Goal: Entertainment & Leisure: Consume media (video, audio)

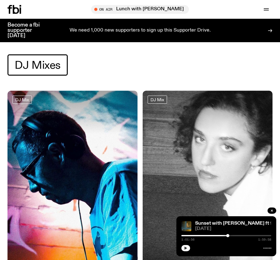
click at [185, 248] on icon "button" at bounding box center [186, 248] width 3 height 3
click at [232, 234] on div "1:01:58 1:59:58" at bounding box center [227, 238] width 90 height 8
click at [232, 236] on div at bounding box center [227, 235] width 90 height 1
click at [256, 235] on div at bounding box center [227, 235] width 90 height 1
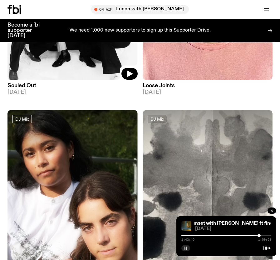
scroll to position [390, 0]
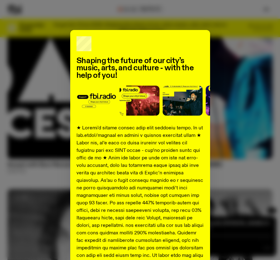
scroll to position [106, 0]
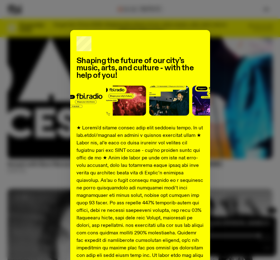
click at [215, 82] on div "Shaping the future of our city’s music, arts, and culture - with the help of yo…" at bounding box center [140, 233] width 265 height 407
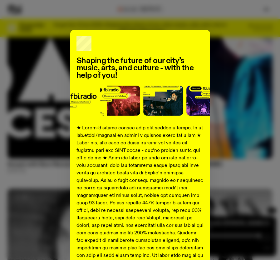
click at [179, 111] on img at bounding box center [163, 101] width 40 height 30
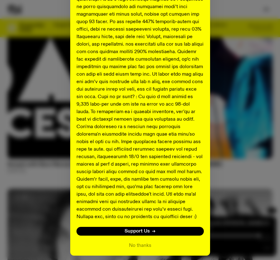
scroll to position [207, 0]
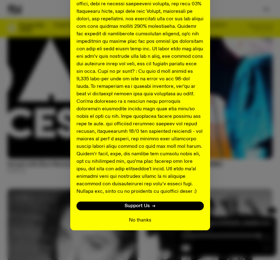
drag, startPoint x: 146, startPoint y: 222, endPoint x: 85, endPoint y: 200, distance: 65.1
click at [146, 221] on button "No thanks" at bounding box center [140, 221] width 23 height 8
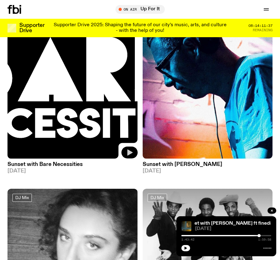
click at [133, 153] on icon "button" at bounding box center [130, 153] width 8 height 8
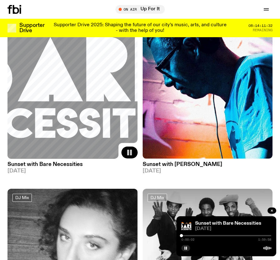
click at [186, 235] on div at bounding box center [227, 235] width 90 height 1
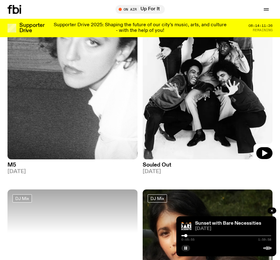
scroll to position [314, 0]
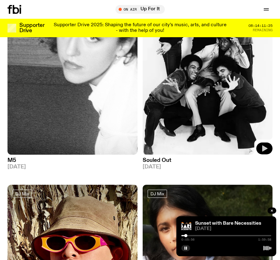
click at [264, 146] on icon "button" at bounding box center [265, 149] width 8 height 8
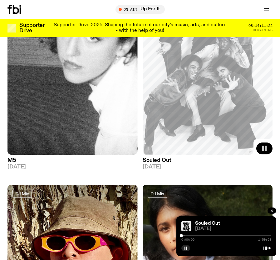
click at [186, 235] on div at bounding box center [227, 235] width 90 height 1
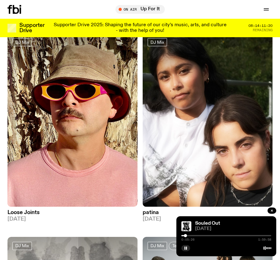
scroll to position [496, 0]
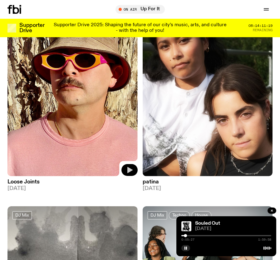
click at [129, 167] on icon "button" at bounding box center [130, 170] width 8 height 8
click at [187, 235] on div "0:00:00 1:59:58" at bounding box center [227, 238] width 90 height 8
click at [188, 236] on div at bounding box center [227, 235] width 90 height 1
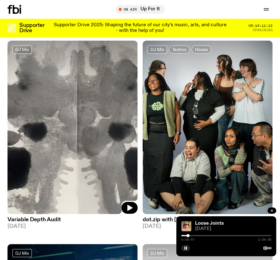
scroll to position [664, 0]
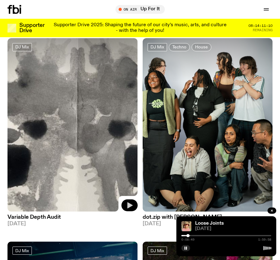
click at [128, 204] on icon "button" at bounding box center [130, 205] width 5 height 6
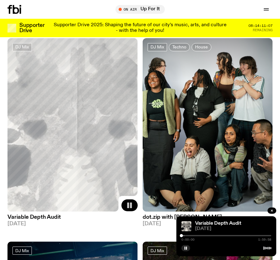
click at [185, 237] on div "0:00:00 1:59:58" at bounding box center [227, 238] width 90 height 8
click at [184, 236] on div "0:00:02 1:59:58" at bounding box center [227, 238] width 90 height 8
click at [184, 236] on div at bounding box center [183, 235] width 3 height 3
click at [185, 237] on div at bounding box center [184, 235] width 3 height 3
click at [191, 236] on div at bounding box center [227, 235] width 90 height 1
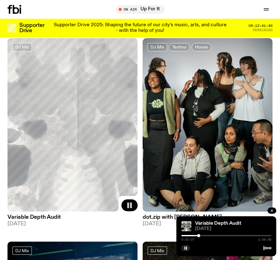
click at [203, 235] on div at bounding box center [227, 235] width 90 height 1
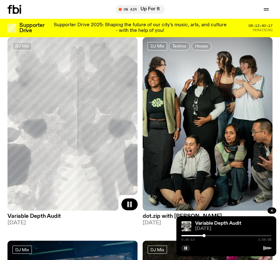
click at [209, 236] on div at bounding box center [227, 235] width 90 height 1
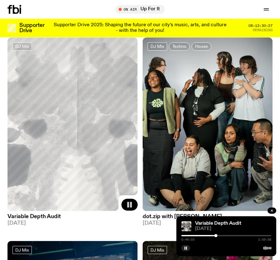
drag, startPoint x: 188, startPoint y: 247, endPoint x: 181, endPoint y: 237, distance: 12.7
click at [188, 247] on button "button" at bounding box center [186, 248] width 9 height 6
